Goal: Navigation & Orientation: Find specific page/section

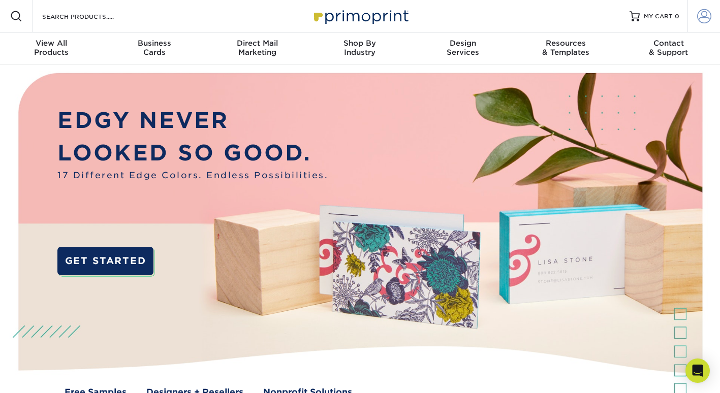
click at [707, 16] on span at bounding box center [704, 16] width 14 height 14
